Goal: Transaction & Acquisition: Purchase product/service

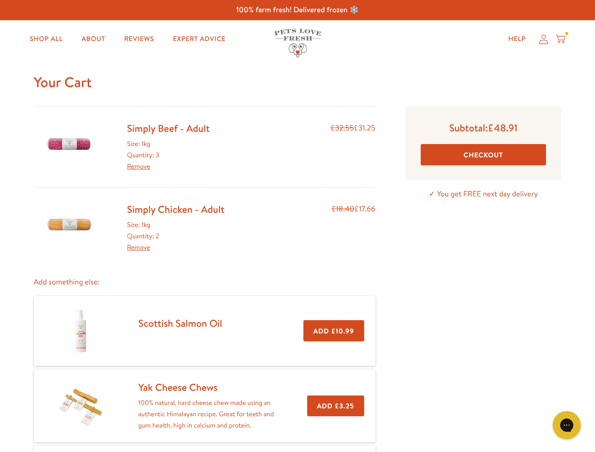
click at [297, 226] on div "Simply Chicken - Adult Size: 1kg Quantity: 2 Remove £18.40 £17.66" at bounding box center [204, 228] width 341 height 50
click at [567, 425] on icon "Open gorgias live chat" at bounding box center [566, 425] width 9 height 9
